Goal: Find specific page/section: Find specific page/section

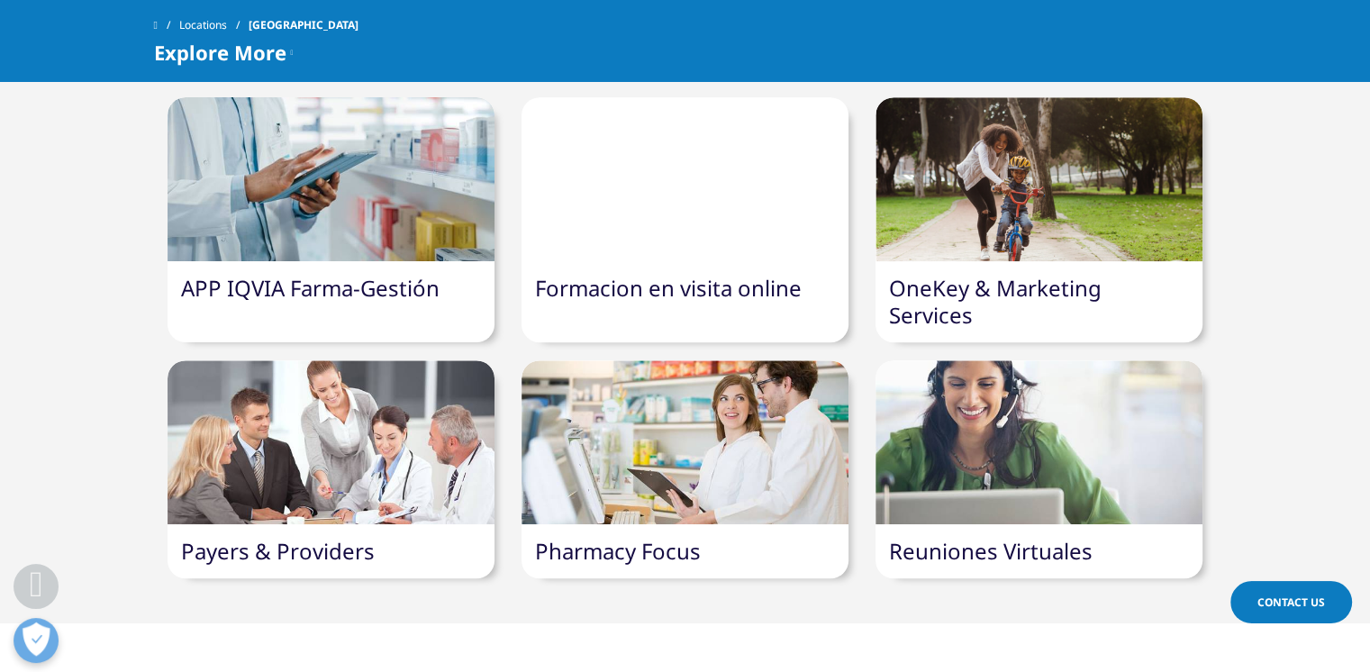
scroll to position [1081, 0]
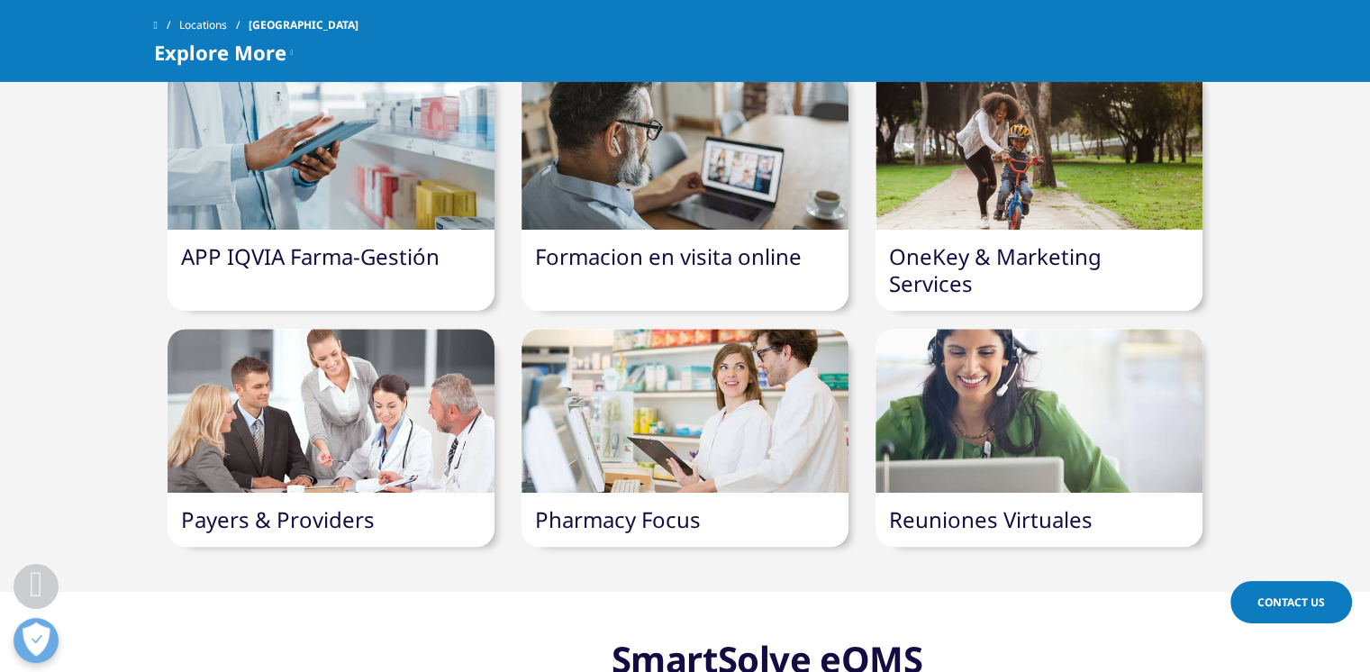
click at [630, 365] on div at bounding box center [684, 411] width 327 height 164
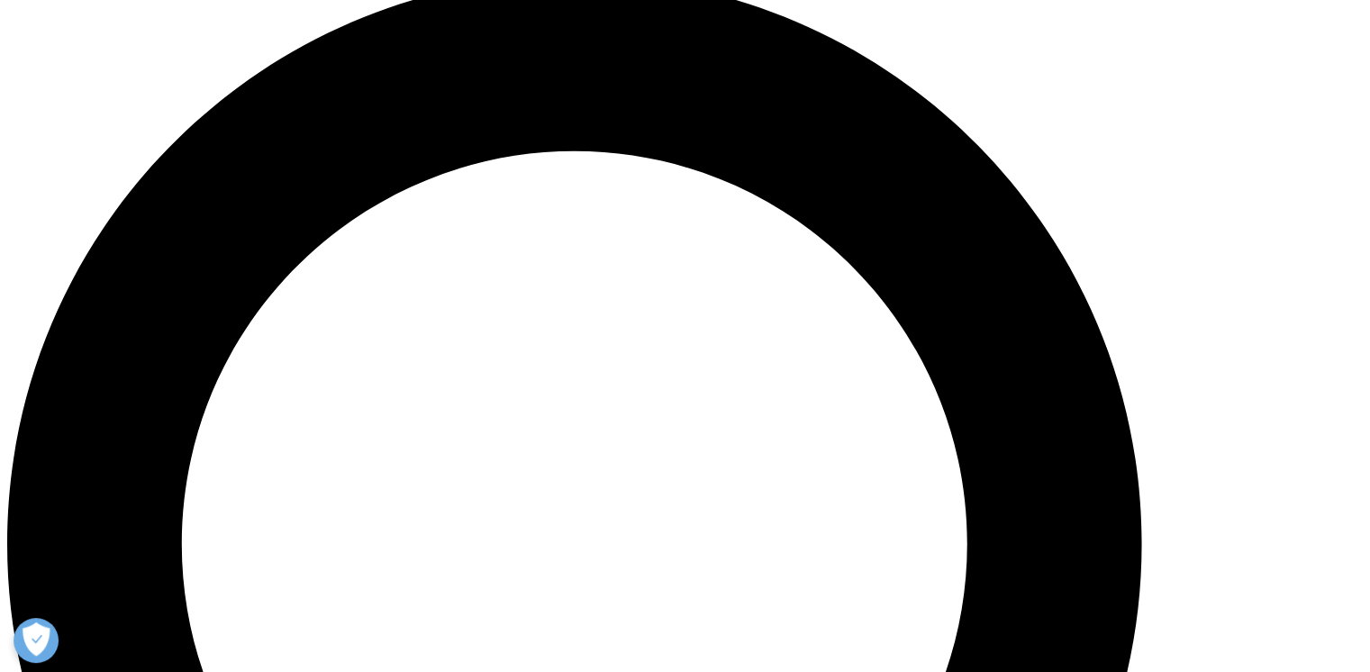
scroll to position [1171, 0]
